Goal: Check status: Check status

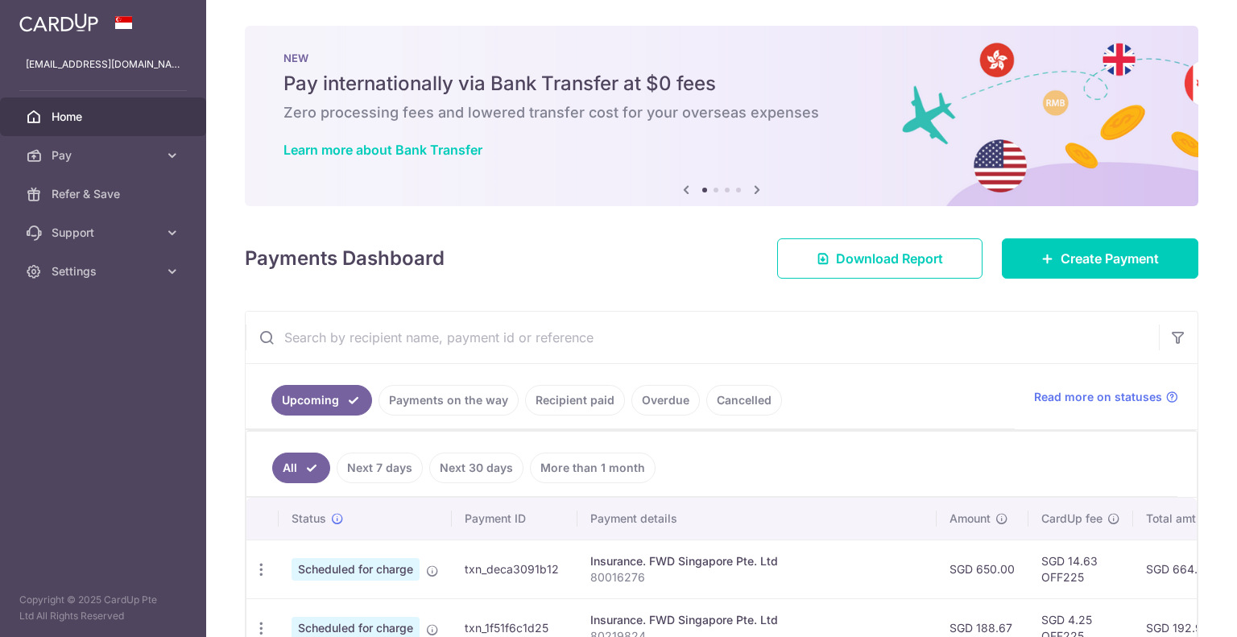
click at [451, 385] on link "Payments on the way" at bounding box center [448, 400] width 140 height 31
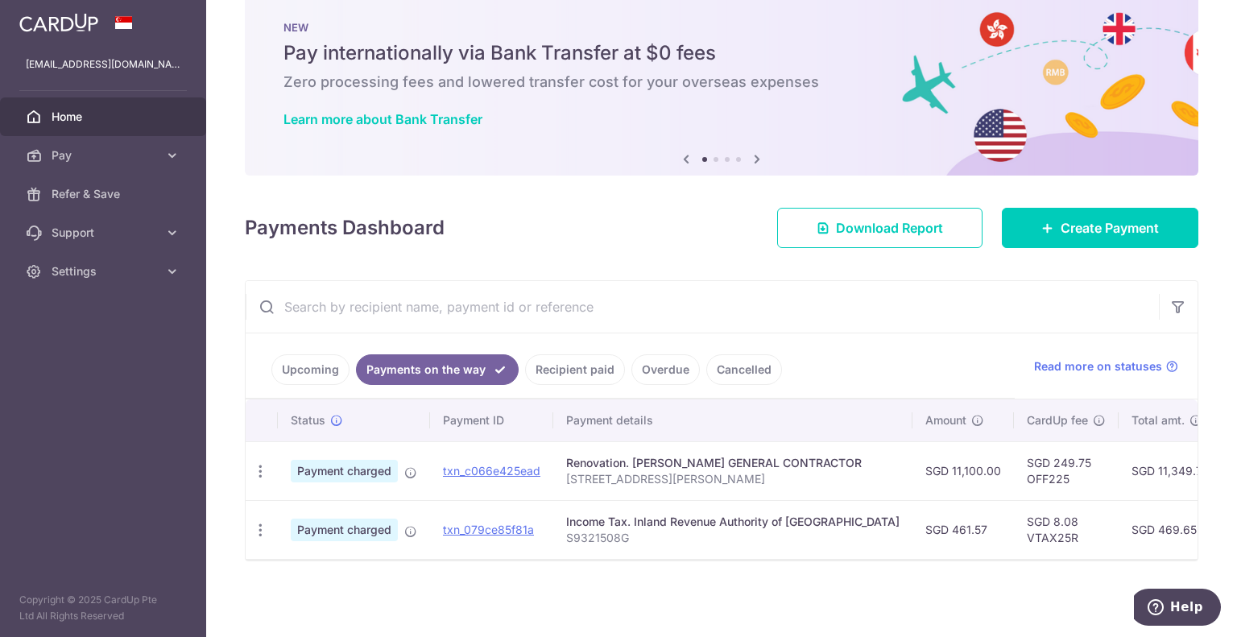
click at [586, 362] on link "Recipient paid" at bounding box center [575, 369] width 100 height 31
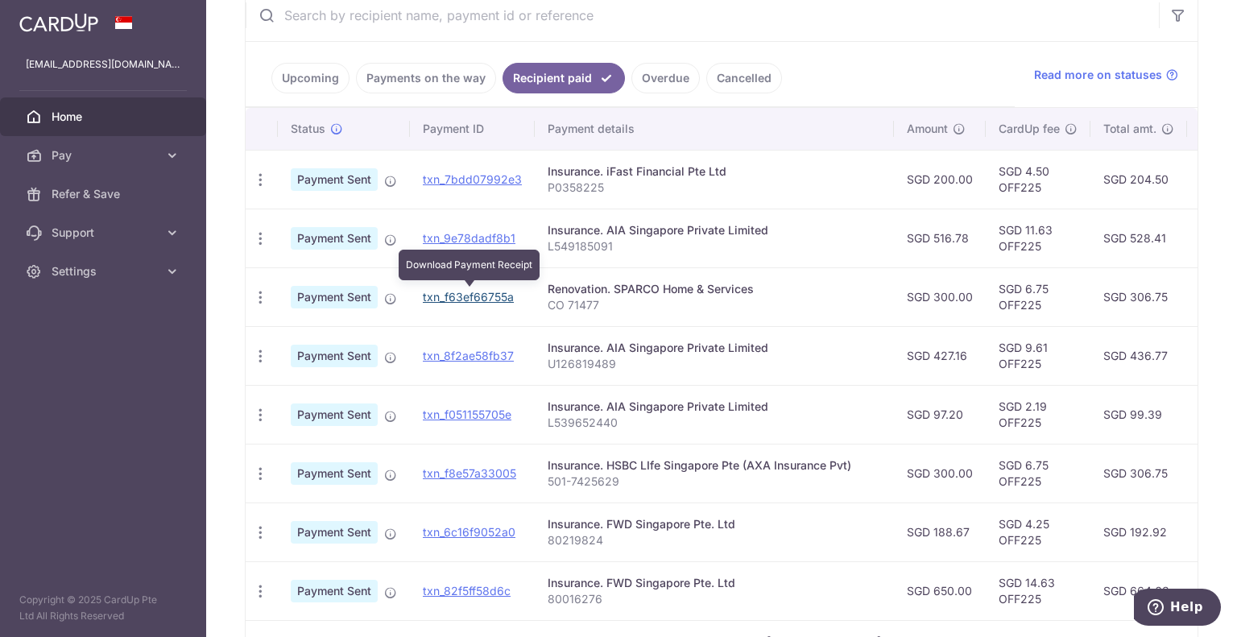
scroll to position [242, 0]
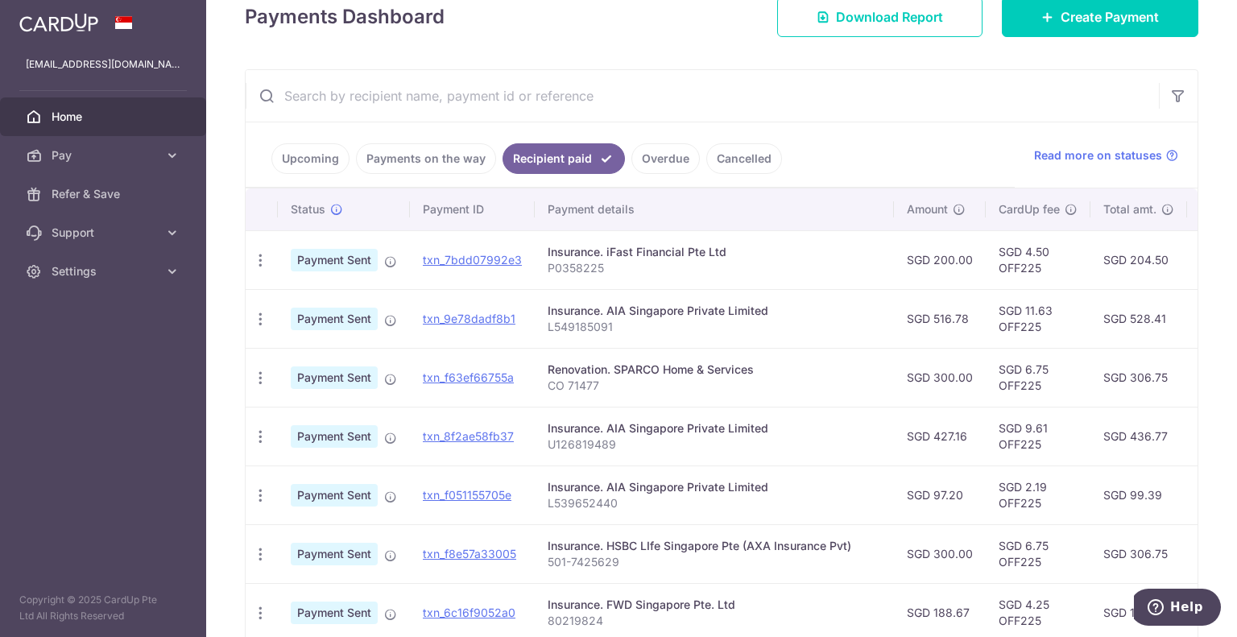
click at [287, 152] on link "Upcoming" at bounding box center [310, 158] width 78 height 31
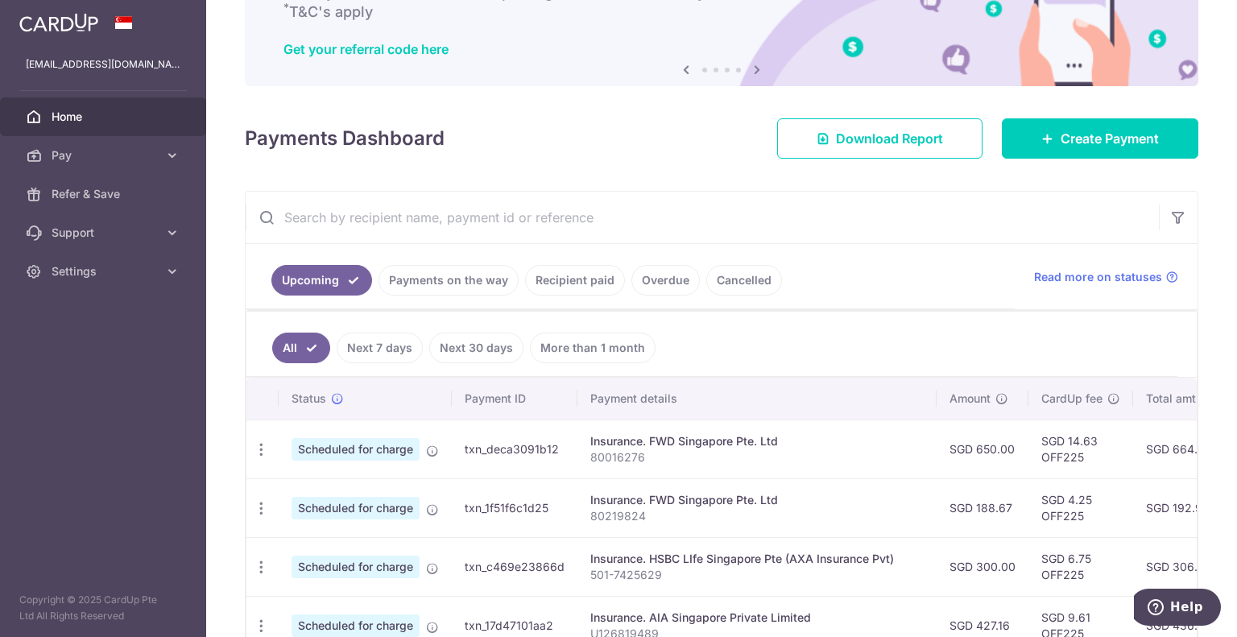
scroll to position [0, 0]
